Goal: Communication & Community: Share content

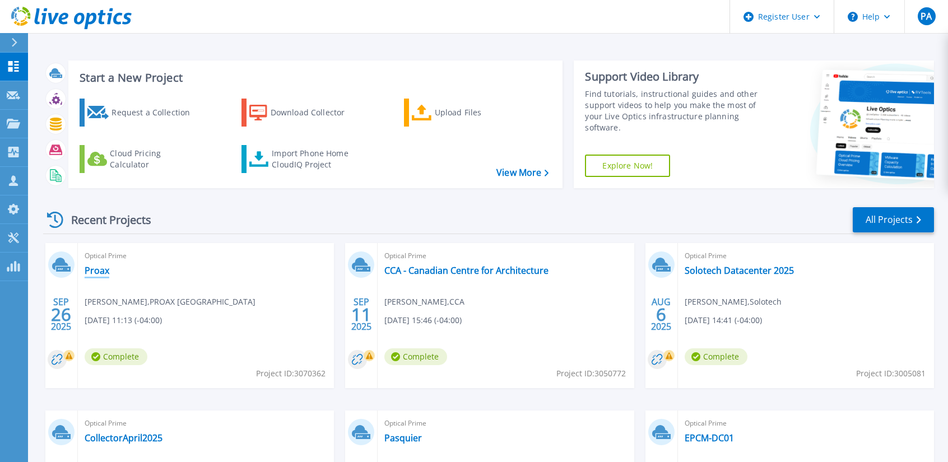
click at [93, 273] on link "Proax" at bounding box center [97, 270] width 25 height 11
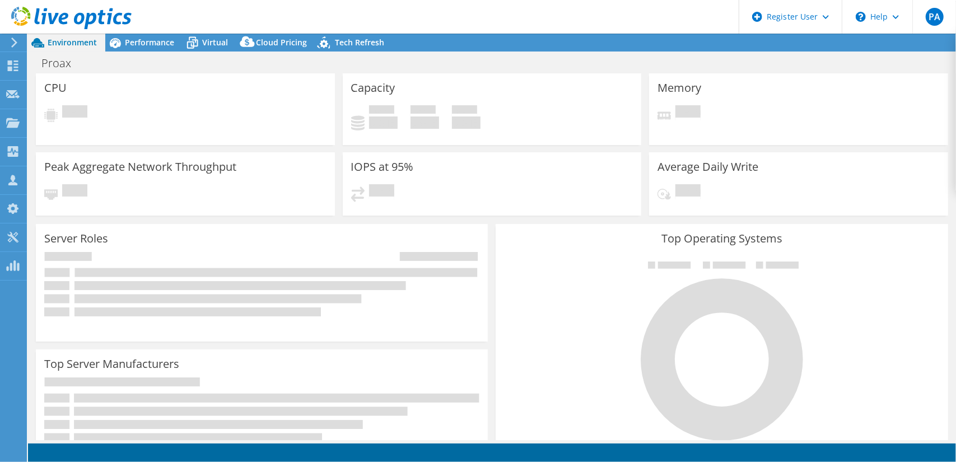
select select "USD"
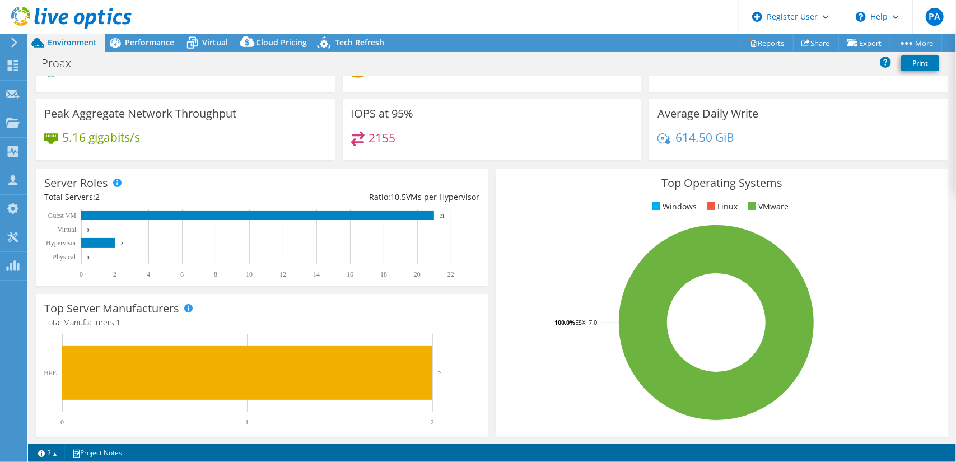
scroll to position [56, 0]
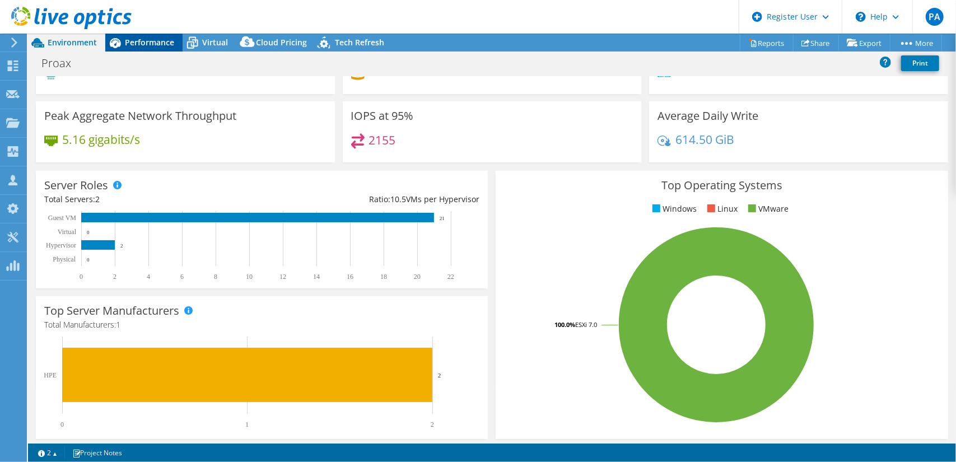
click at [155, 40] on span "Performance" at bounding box center [149, 42] width 49 height 11
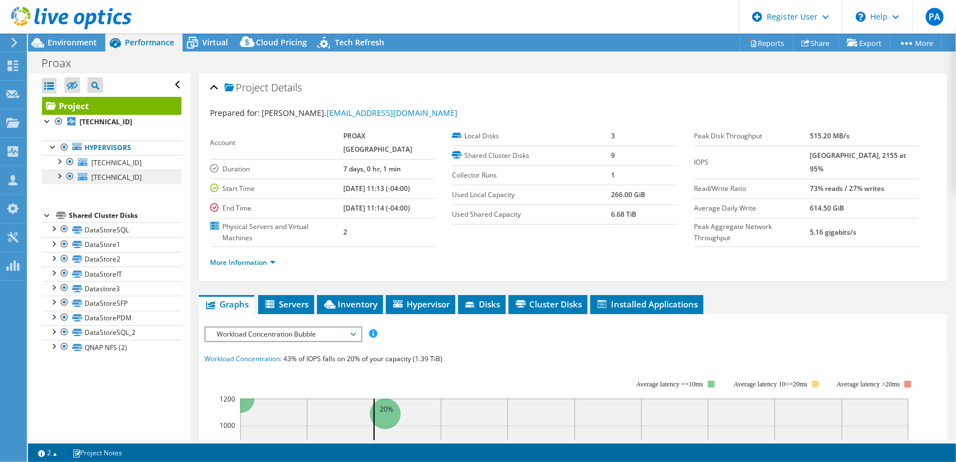
scroll to position [0, 0]
click at [125, 226] on link "DataStoreSQL" at bounding box center [111, 229] width 139 height 15
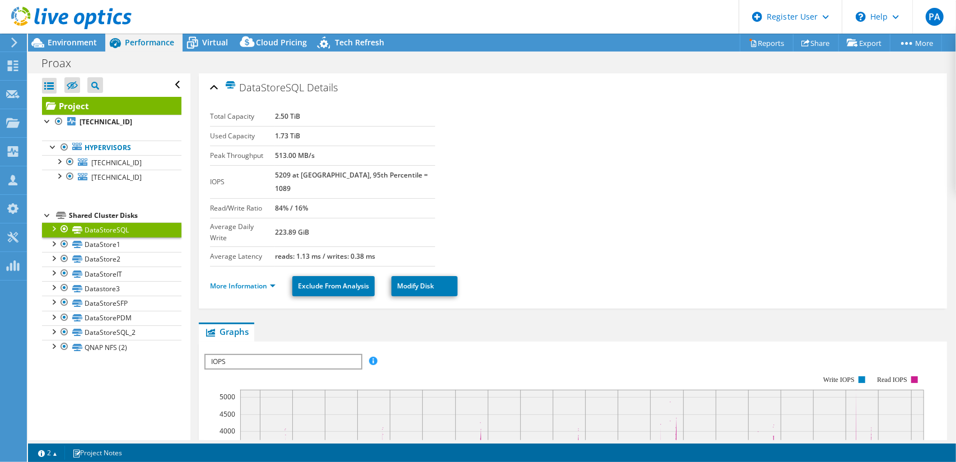
click at [82, 34] on div at bounding box center [66, 19] width 132 height 38
click at [79, 40] on span "Environment" at bounding box center [72, 42] width 49 height 11
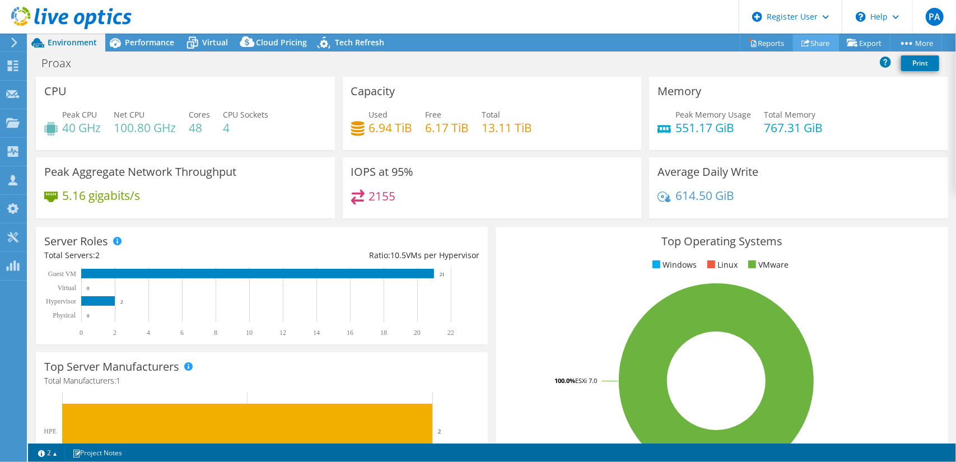
click at [816, 48] on link "Share" at bounding box center [816, 42] width 46 height 17
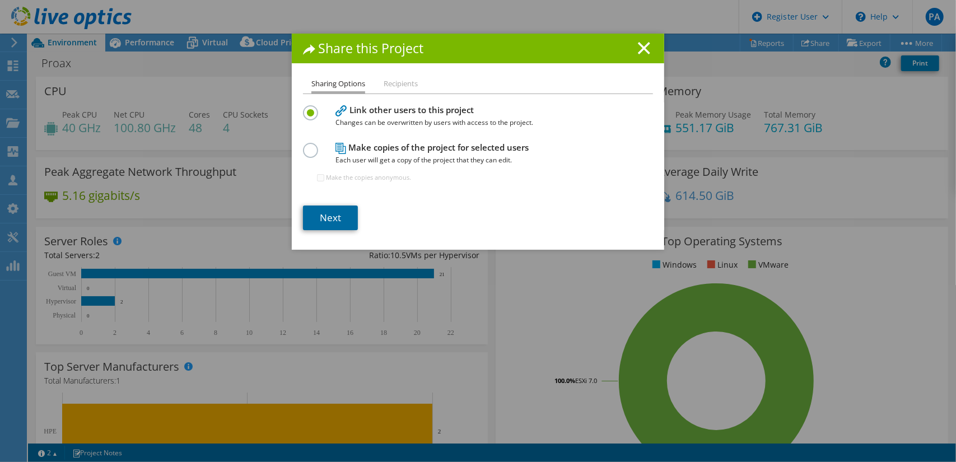
click at [329, 216] on link "Next" at bounding box center [330, 218] width 55 height 25
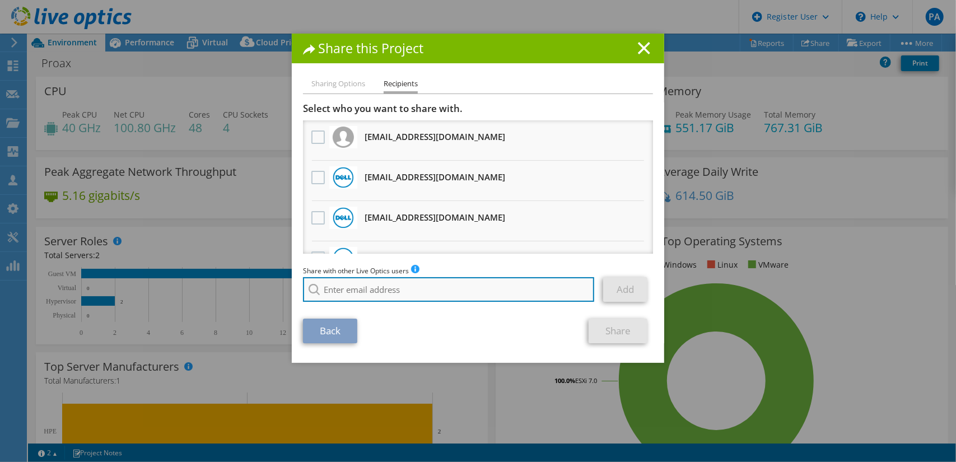
click at [377, 287] on input "search" at bounding box center [448, 289] width 291 height 25
paste input "[PERSON_NAME][EMAIL_ADDRESS][PERSON_NAME][DOMAIN_NAME]"
type input "[PERSON_NAME][EMAIL_ADDRESS][PERSON_NAME][DOMAIN_NAME]"
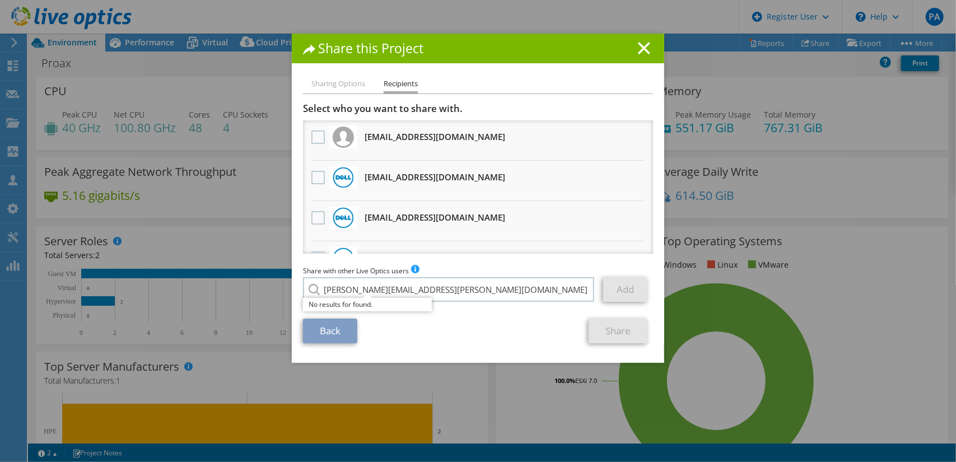
click at [444, 332] on div "Back Share" at bounding box center [478, 331] width 350 height 25
click at [347, 82] on li "Sharing Options" at bounding box center [338, 84] width 54 height 14
click at [334, 327] on link "Back" at bounding box center [330, 331] width 54 height 25
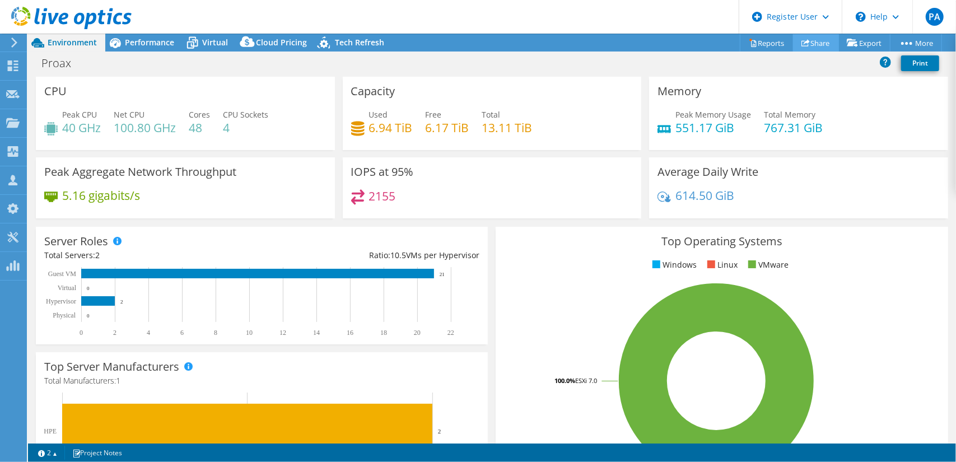
click at [817, 40] on link "Share" at bounding box center [816, 42] width 46 height 17
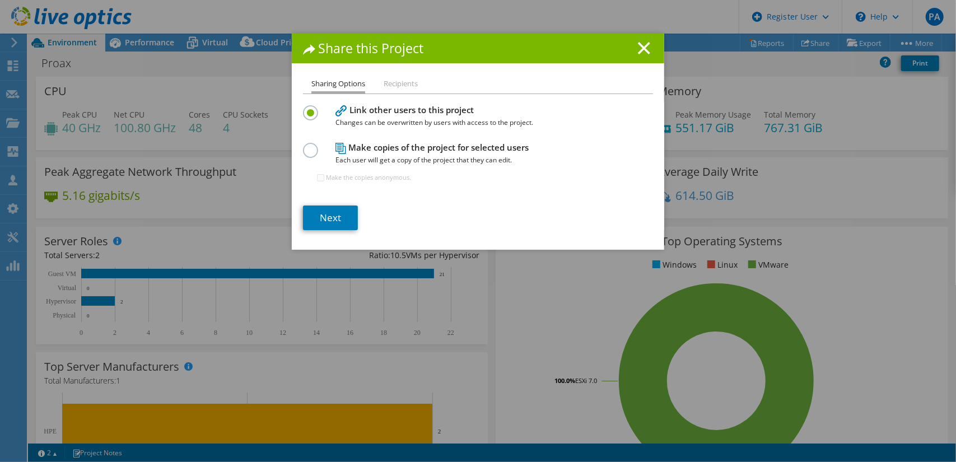
click at [307, 146] on label at bounding box center [313, 144] width 20 height 3
click at [0, 0] on input "radio" at bounding box center [0, 0] width 0 height 0
click at [338, 213] on link "Next" at bounding box center [330, 218] width 55 height 25
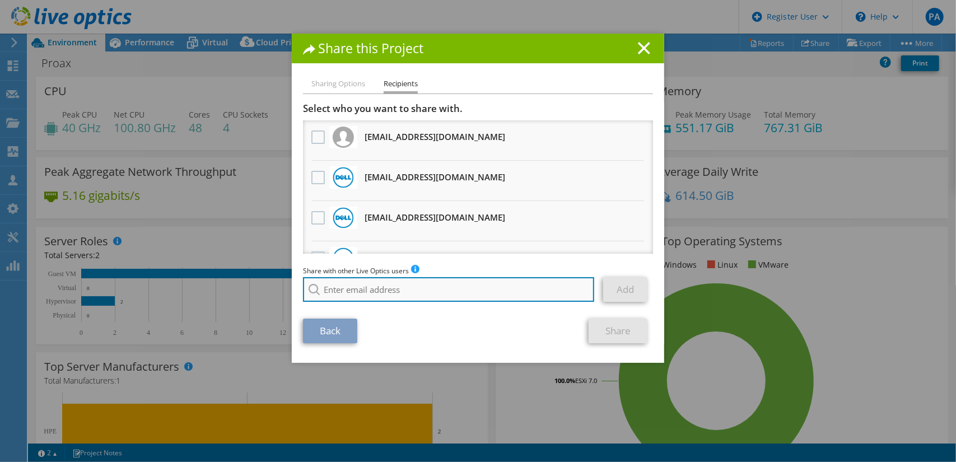
click at [358, 290] on input "search" at bounding box center [448, 289] width 291 height 25
paste input "[PERSON_NAME][EMAIL_ADDRESS][PERSON_NAME][DOMAIN_NAME]"
click at [318, 288] on input "[PERSON_NAME][EMAIL_ADDRESS][PERSON_NAME][DOMAIN_NAME]" at bounding box center [448, 289] width 291 height 25
click at [491, 293] on input "[PERSON_NAME][EMAIL_ADDRESS][PERSON_NAME][DOMAIN_NAME]" at bounding box center [448, 289] width 291 height 25
type input "[PERSON_NAME][EMAIL_ADDRESS][PERSON_NAME][DOMAIN_NAME]"
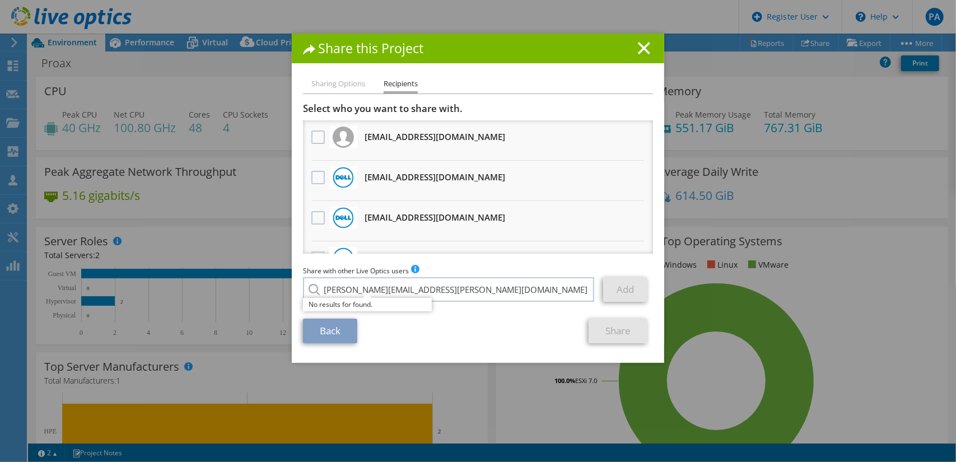
click at [346, 339] on link "Back" at bounding box center [330, 331] width 54 height 25
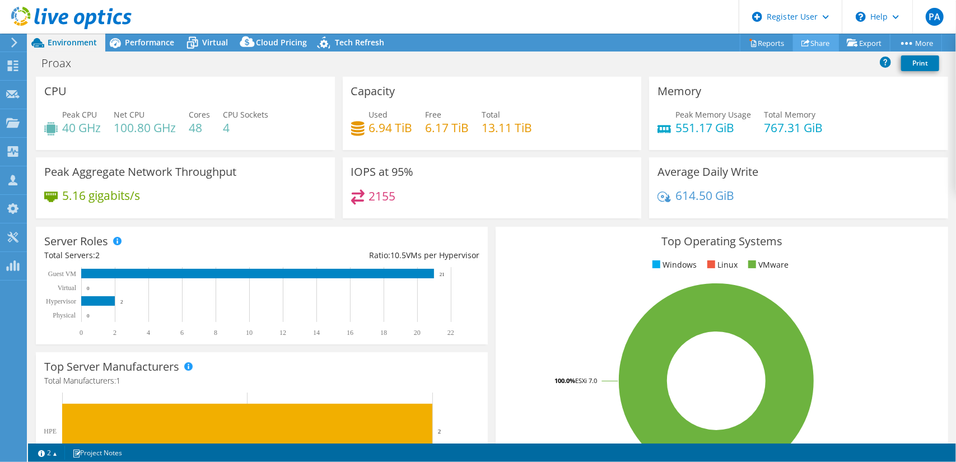
click at [817, 41] on link "Share" at bounding box center [816, 42] width 46 height 17
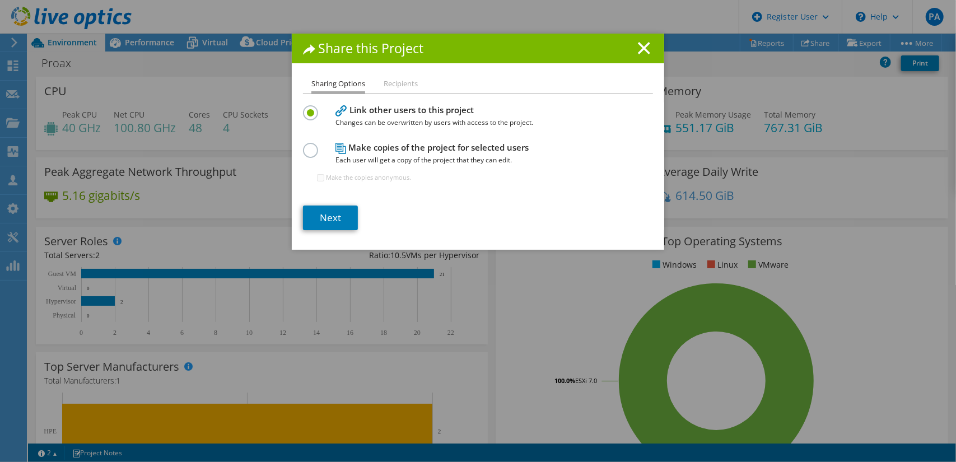
click at [388, 78] on li "Recipients" at bounding box center [401, 84] width 34 height 14
click at [305, 108] on label at bounding box center [313, 106] width 20 height 3
click at [0, 0] on input "radio" at bounding box center [0, 0] width 0 height 0
click at [303, 146] on label at bounding box center [313, 144] width 20 height 3
click at [0, 0] on input "radio" at bounding box center [0, 0] width 0 height 0
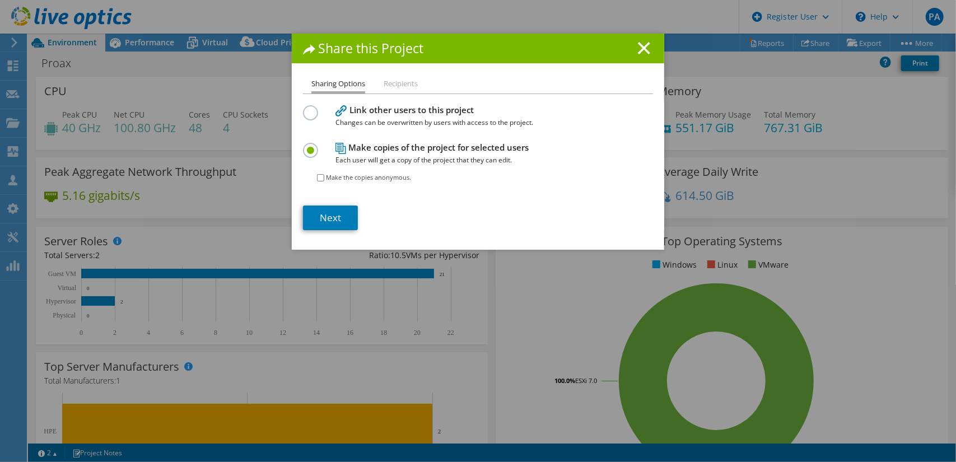
click at [303, 108] on label at bounding box center [313, 106] width 20 height 3
click at [0, 0] on input "radio" at bounding box center [0, 0] width 0 height 0
click at [309, 220] on link "Next" at bounding box center [330, 218] width 55 height 25
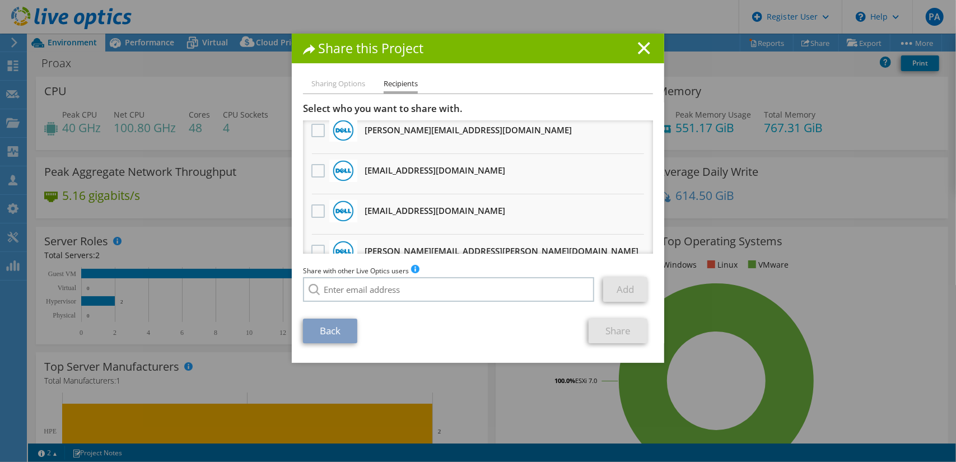
scroll to position [189, 0]
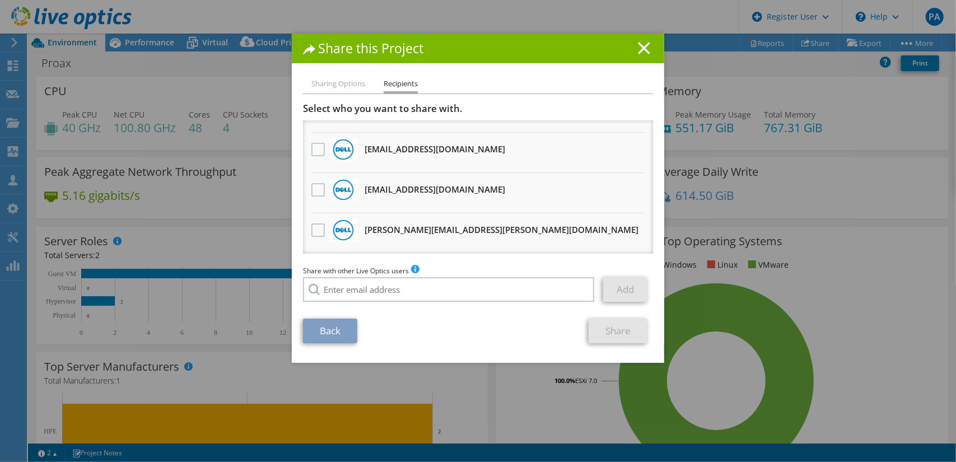
click at [645, 46] on icon at bounding box center [644, 48] width 12 height 12
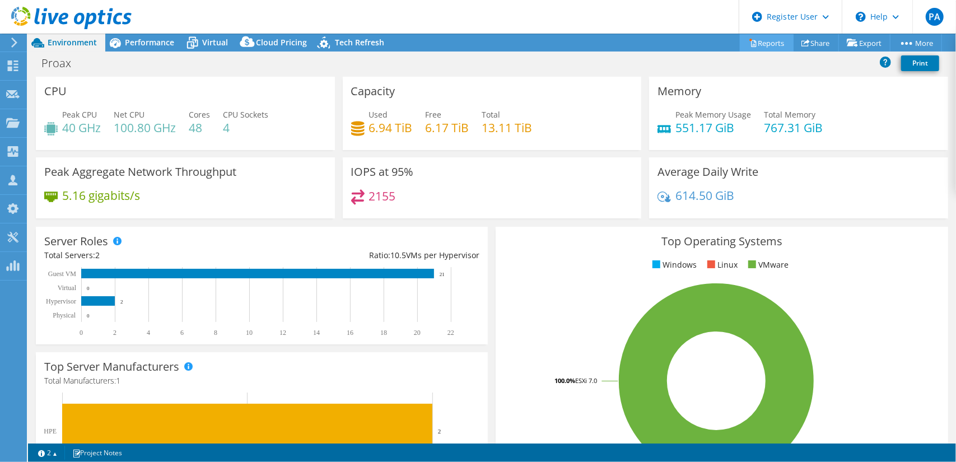
click at [771, 40] on link "Reports" at bounding box center [767, 42] width 54 height 17
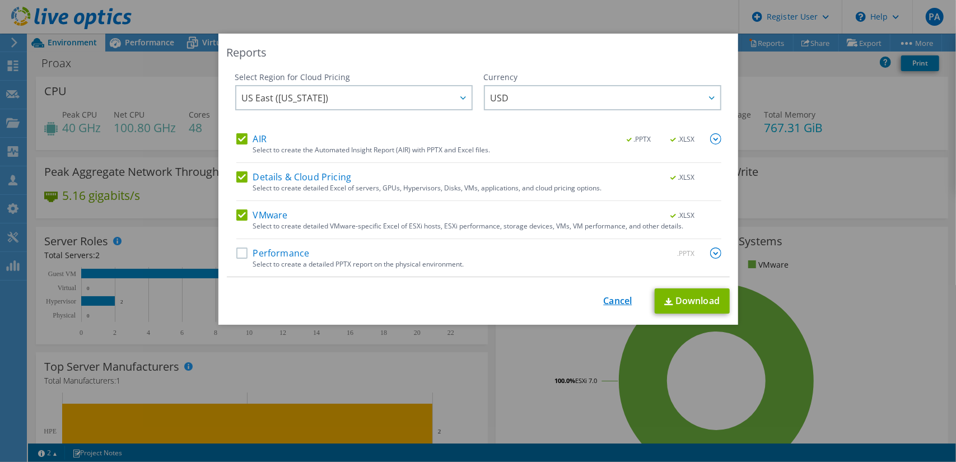
click at [612, 296] on link "Cancel" at bounding box center [618, 301] width 29 height 11
